Goal: Use online tool/utility: Utilize a website feature to perform a specific function

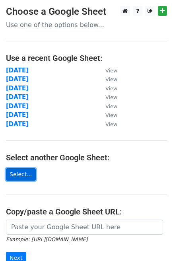
click at [22, 177] on link "Select..." at bounding box center [21, 174] width 30 height 12
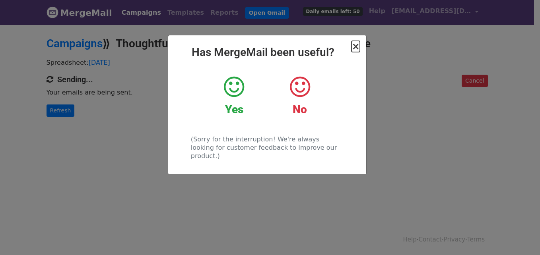
click at [358, 47] on span "×" at bounding box center [355, 46] width 8 height 11
